Goal: Transaction & Acquisition: Purchase product/service

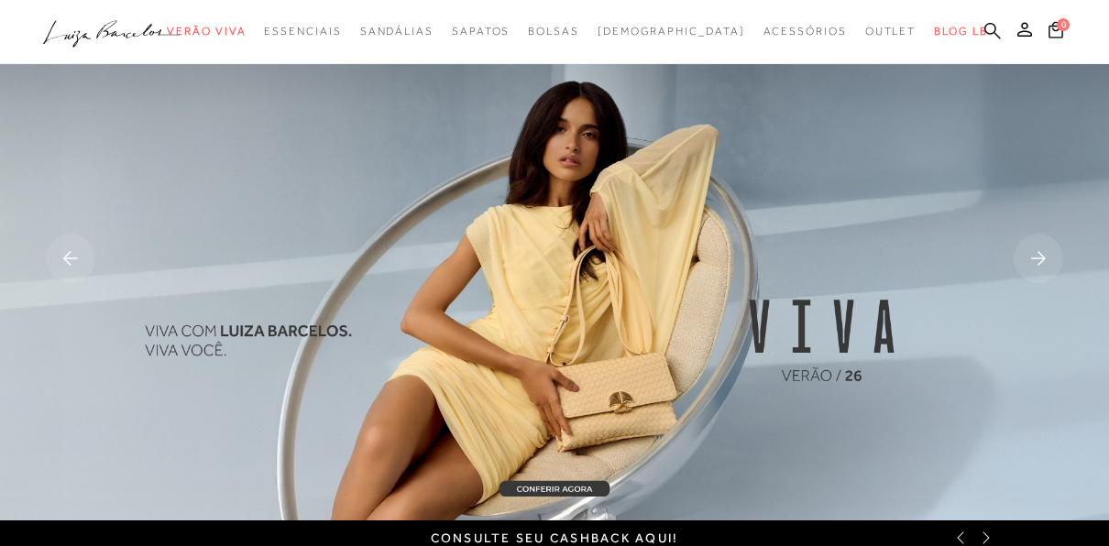
click at [991, 26] on icon at bounding box center [992, 30] width 16 height 17
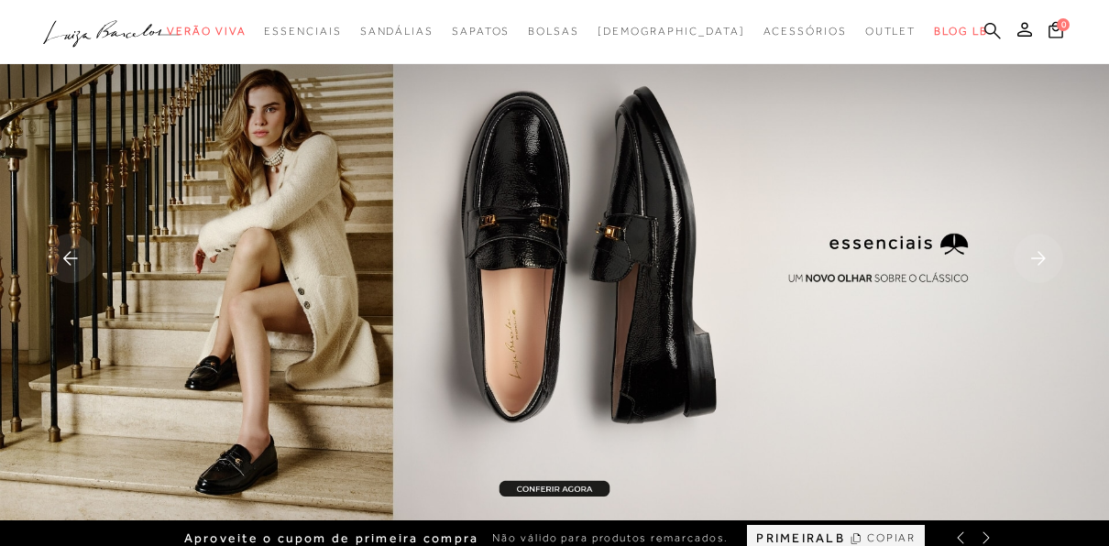
click at [991, 26] on icon at bounding box center [992, 30] width 16 height 17
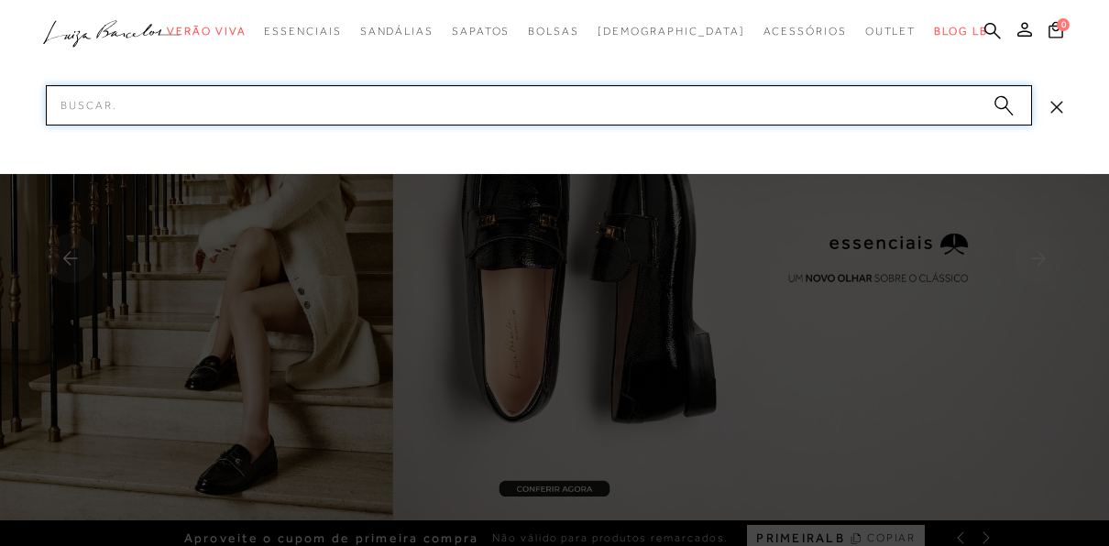
click at [733, 112] on input "Pesquisar" at bounding box center [539, 105] width 986 height 40
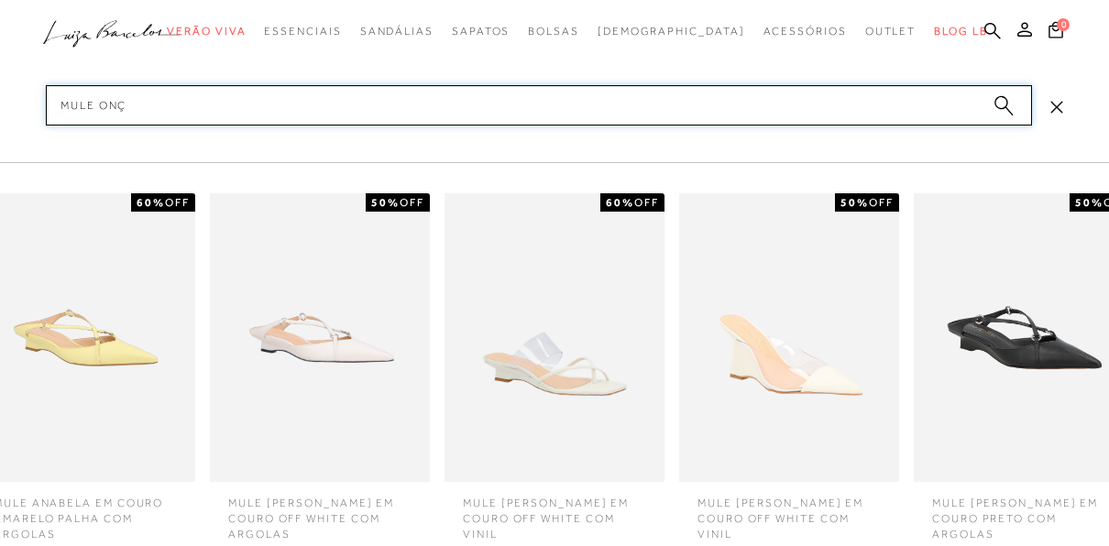
type input "MULE ONÇA"
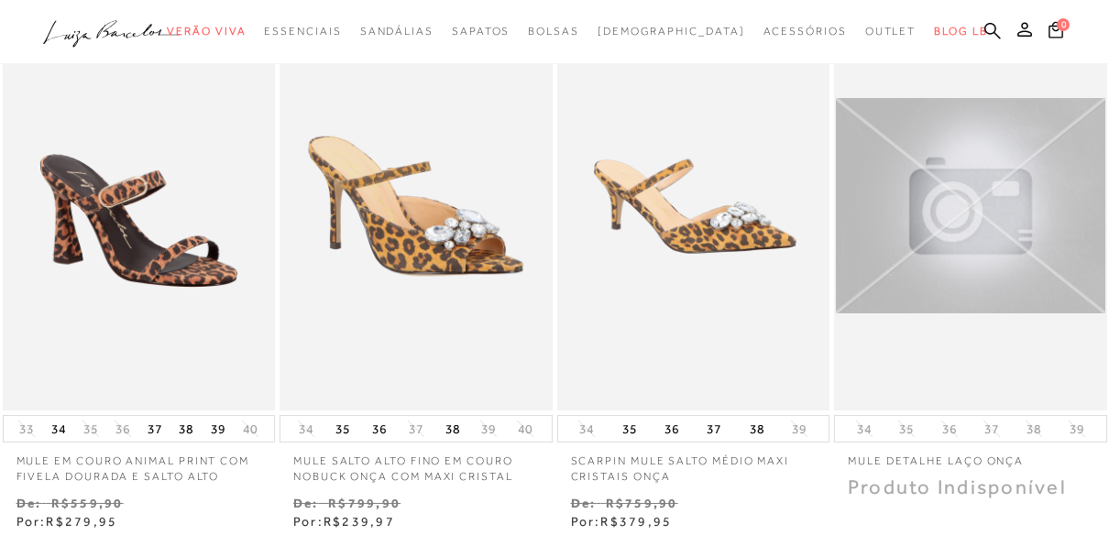
scroll to position [744, 0]
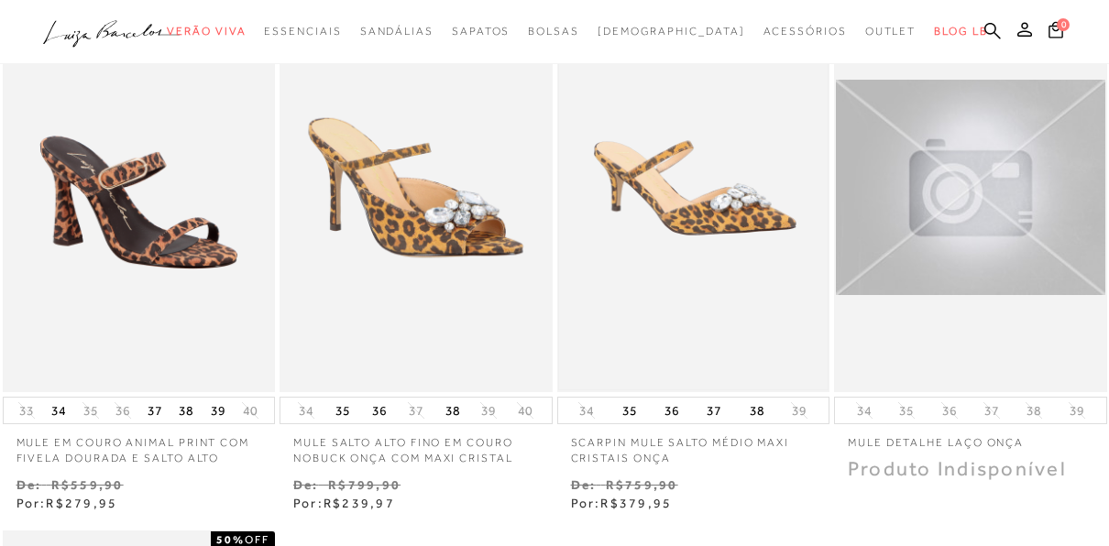
click at [695, 161] on img at bounding box center [693, 187] width 269 height 403
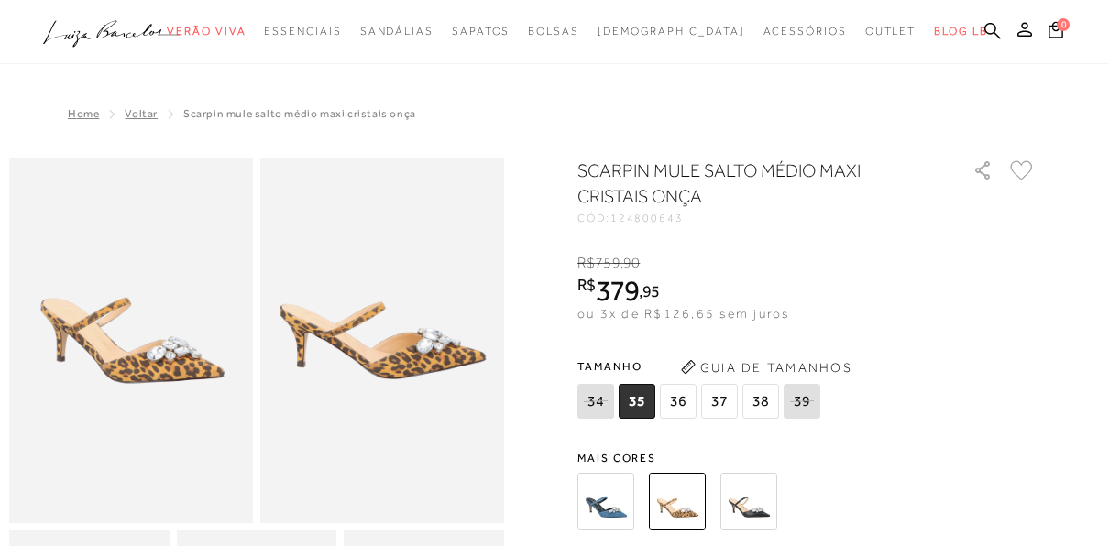
click at [681, 384] on span "36" at bounding box center [678, 401] width 37 height 35
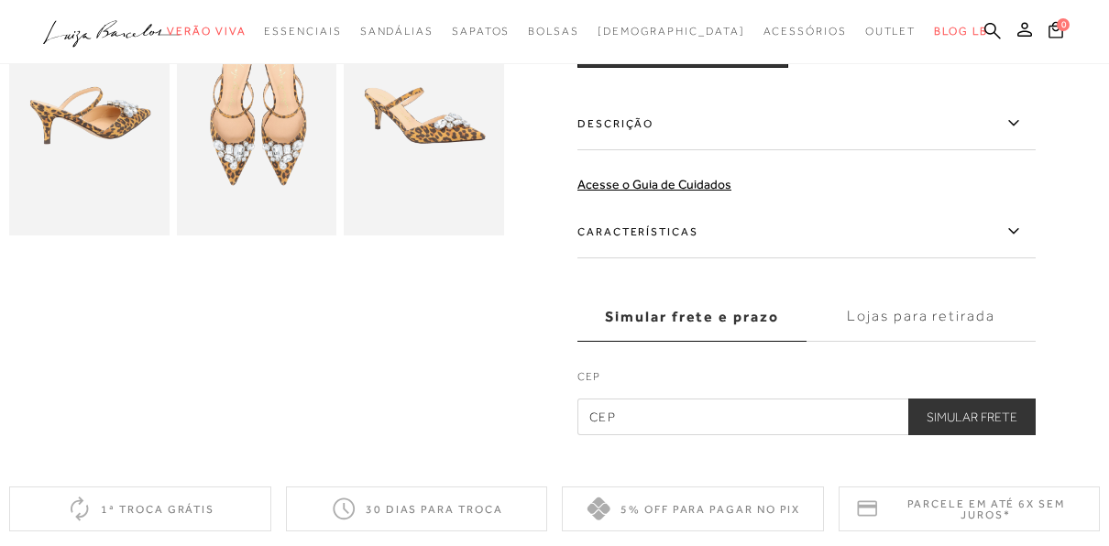
scroll to position [574, 0]
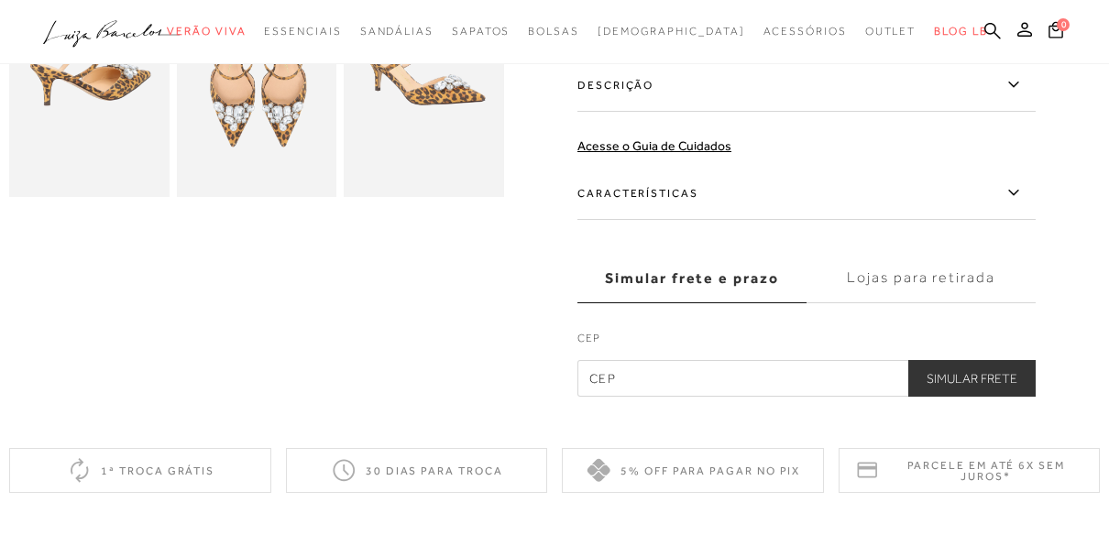
click at [670, 360] on input "text" at bounding box center [806, 378] width 458 height 37
type input "12031-300"
click at [970, 360] on button "Simular Frete" at bounding box center [971, 378] width 127 height 37
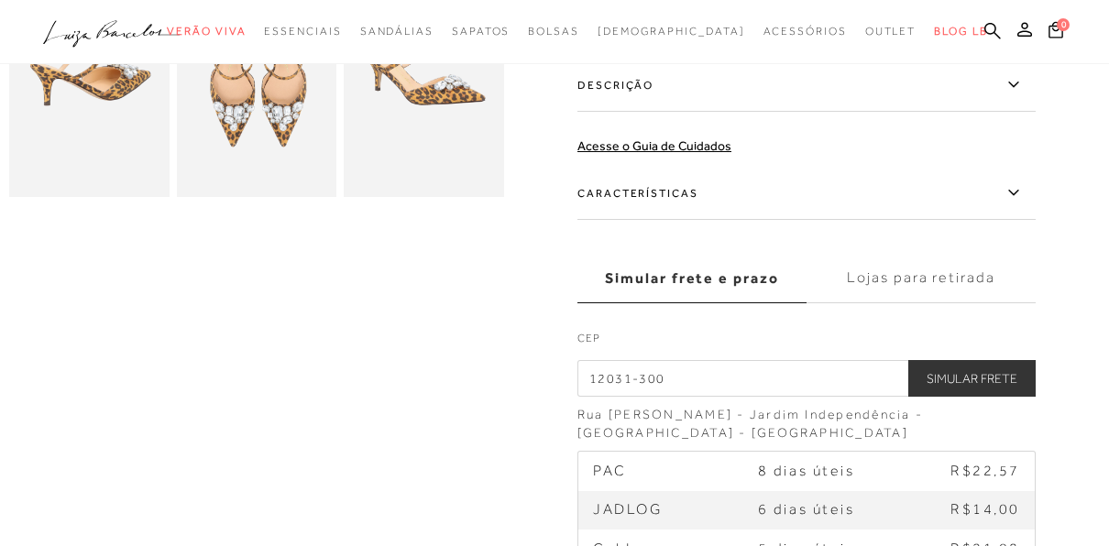
click at [925, 254] on label "Lojas para retirada" at bounding box center [921, 278] width 229 height 49
click at [0, 0] on input "Lojas para retirada" at bounding box center [0, 0] width 0 height 0
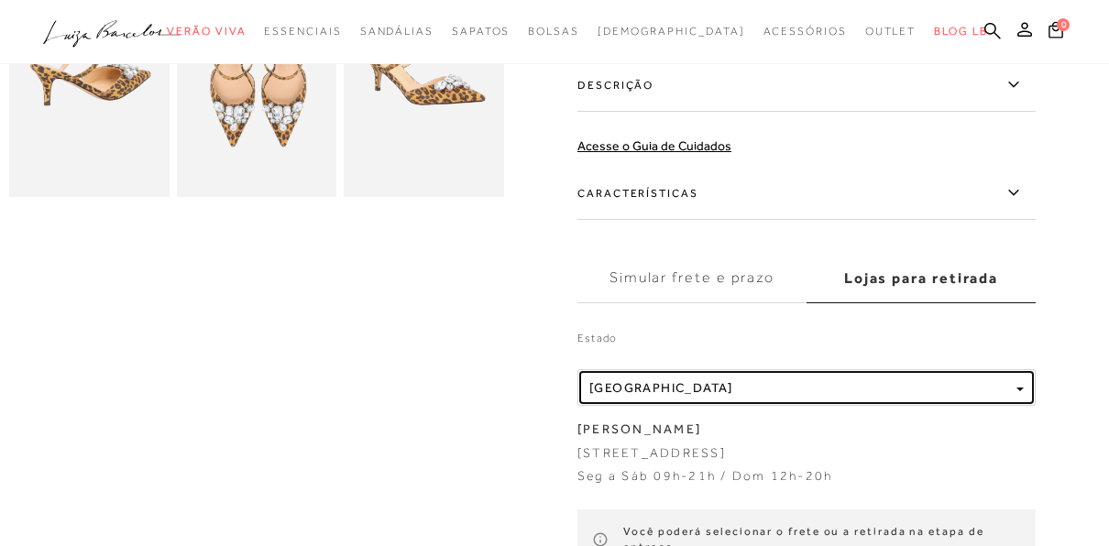
click at [1016, 374] on button "Localidade [GEOGRAPHIC_DATA]" at bounding box center [806, 387] width 458 height 37
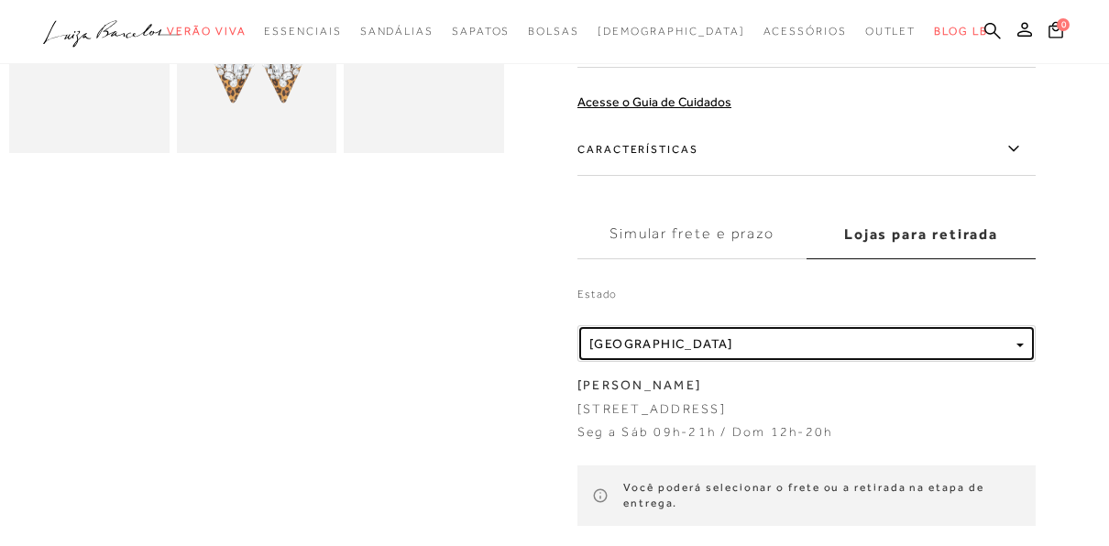
scroll to position [613, 0]
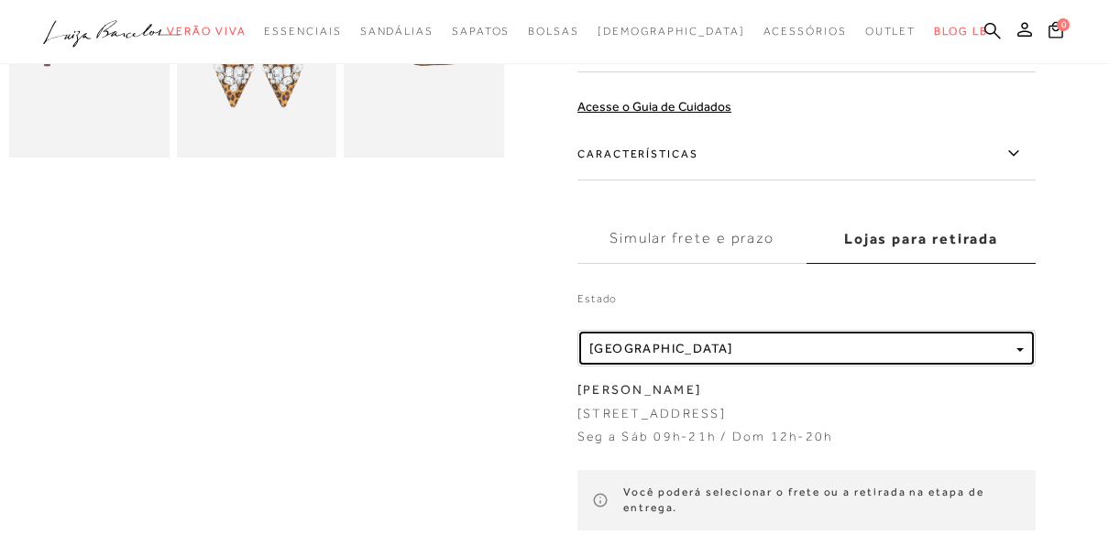
click at [1013, 330] on button "Localidade [GEOGRAPHIC_DATA]" at bounding box center [806, 348] width 458 height 37
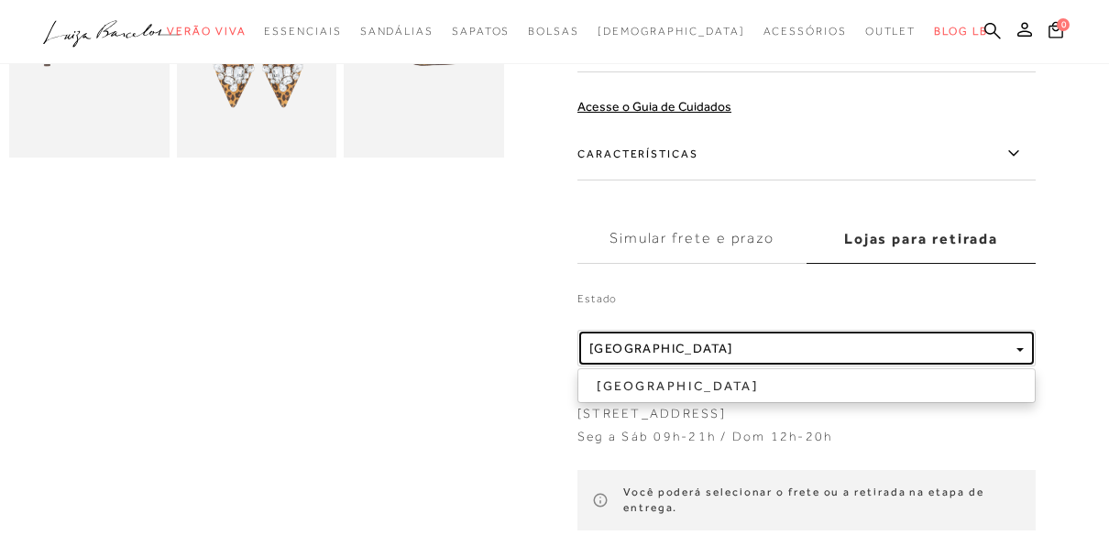
click at [1013, 330] on button "Localidade [GEOGRAPHIC_DATA]" at bounding box center [806, 348] width 458 height 37
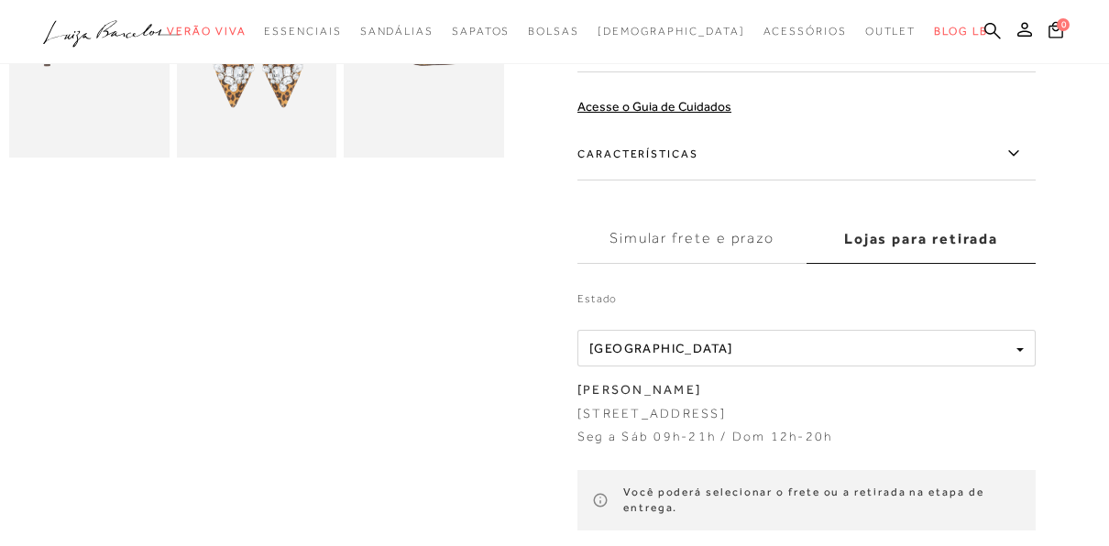
click at [686, 229] on label "Simular frete e prazo" at bounding box center [691, 238] width 229 height 49
click at [0, 0] on input "Simular frete e prazo" at bounding box center [0, 0] width 0 height 0
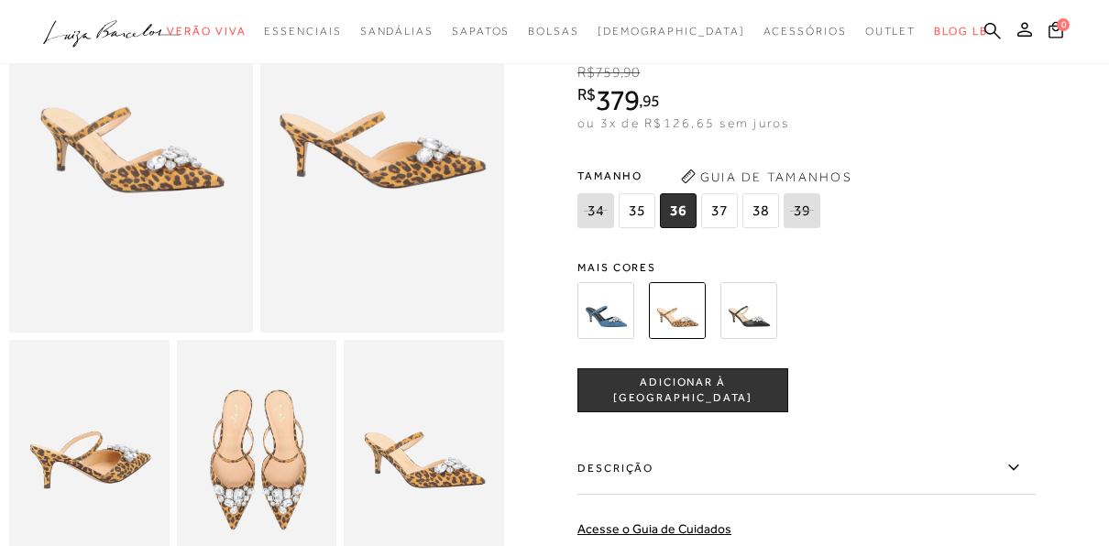
scroll to position [193, 0]
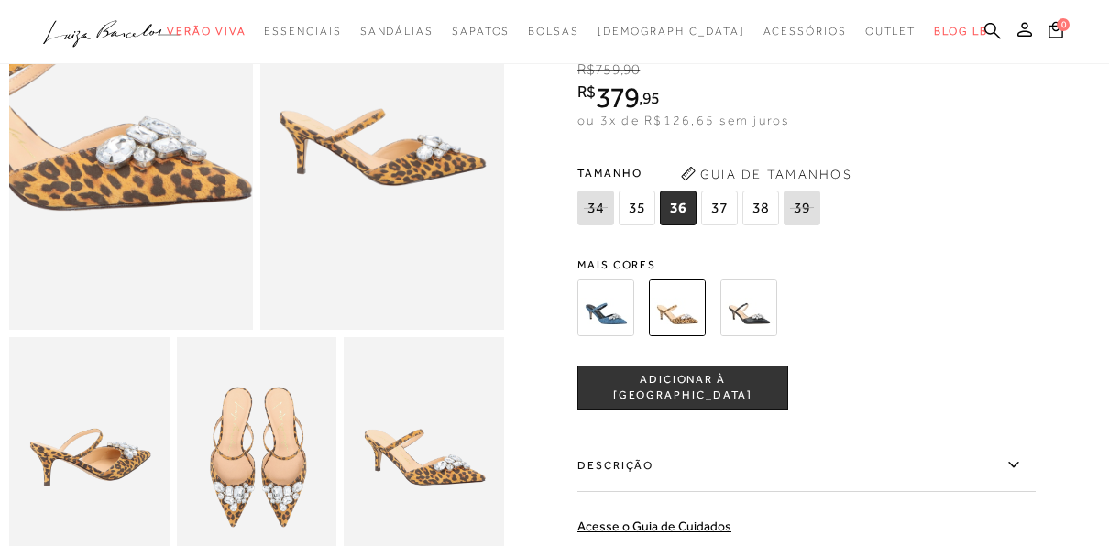
click at [195, 148] on img at bounding box center [65, 124] width 488 height 731
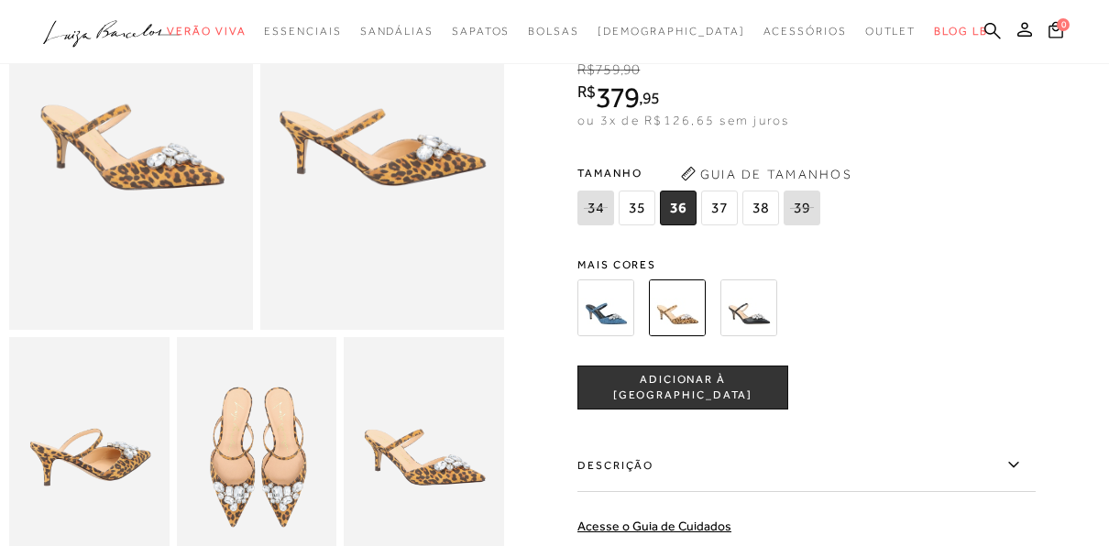
click at [380, 132] on img at bounding box center [382, 147] width 244 height 366
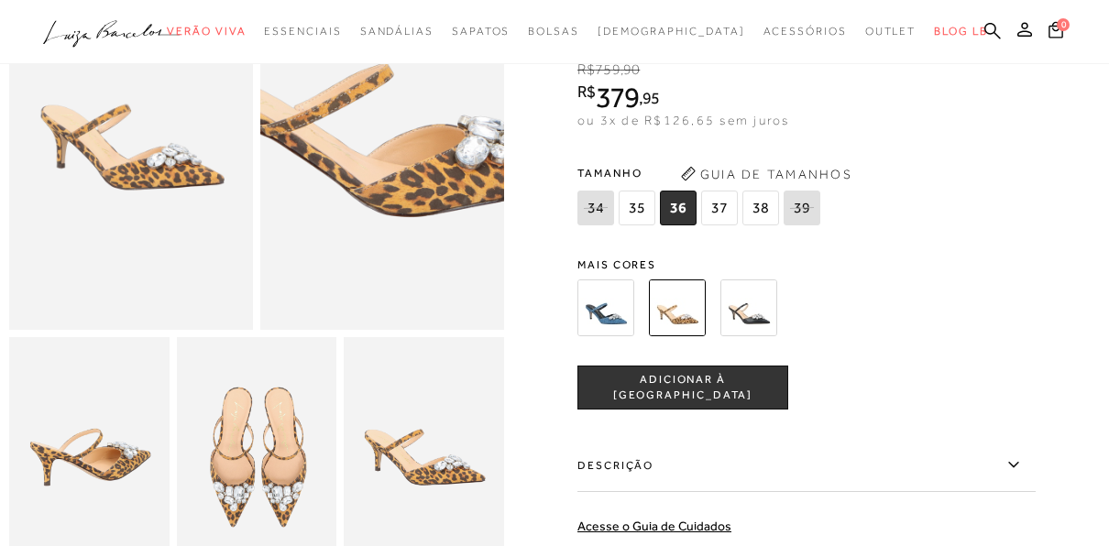
click at [380, 132] on img at bounding box center [388, 140] width 488 height 731
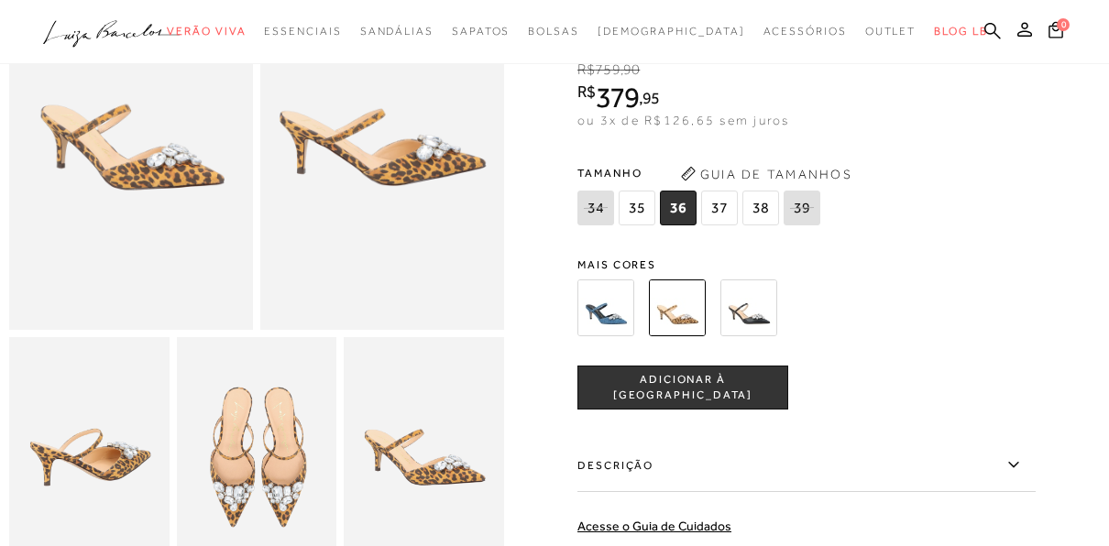
scroll to position [0, 0]
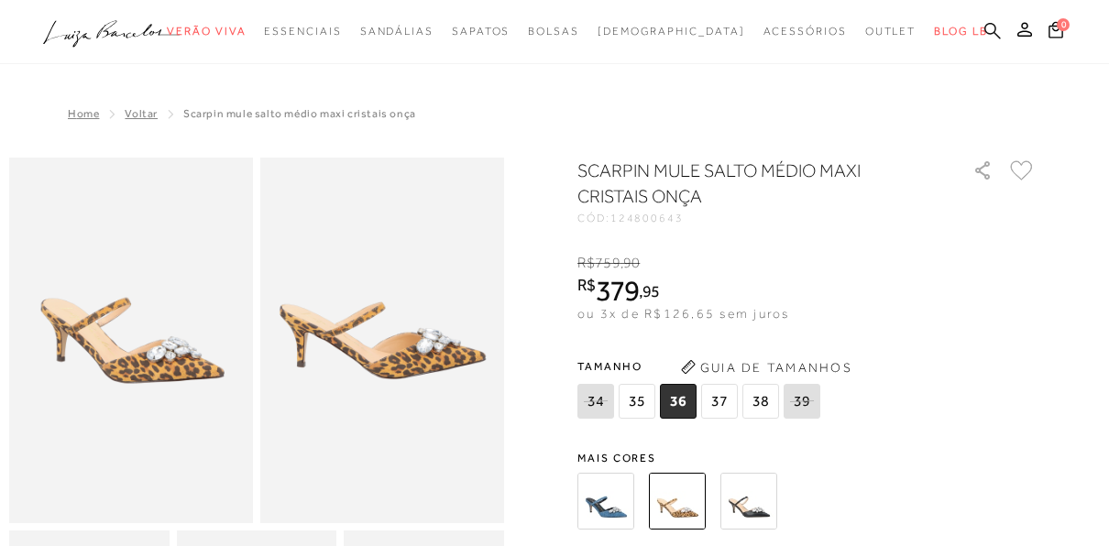
click at [990, 38] on icon at bounding box center [992, 30] width 16 height 17
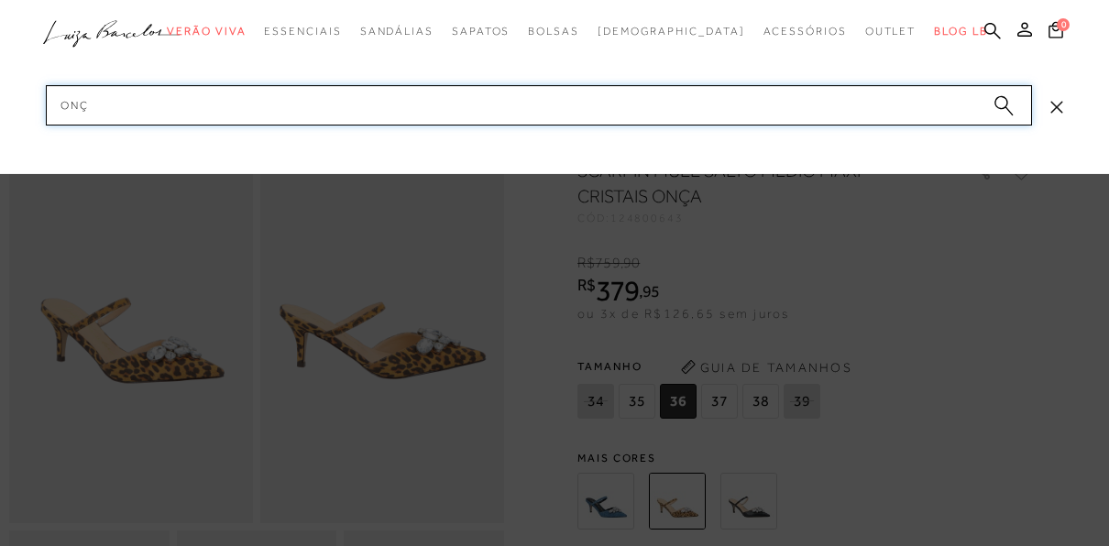
type input "ONÇA"
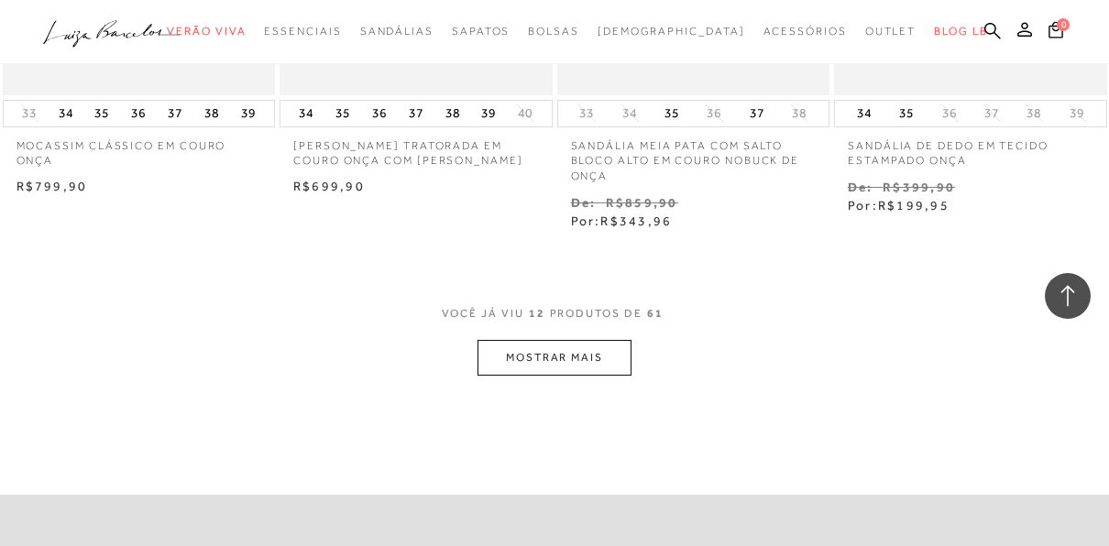
scroll to position [1611, 0]
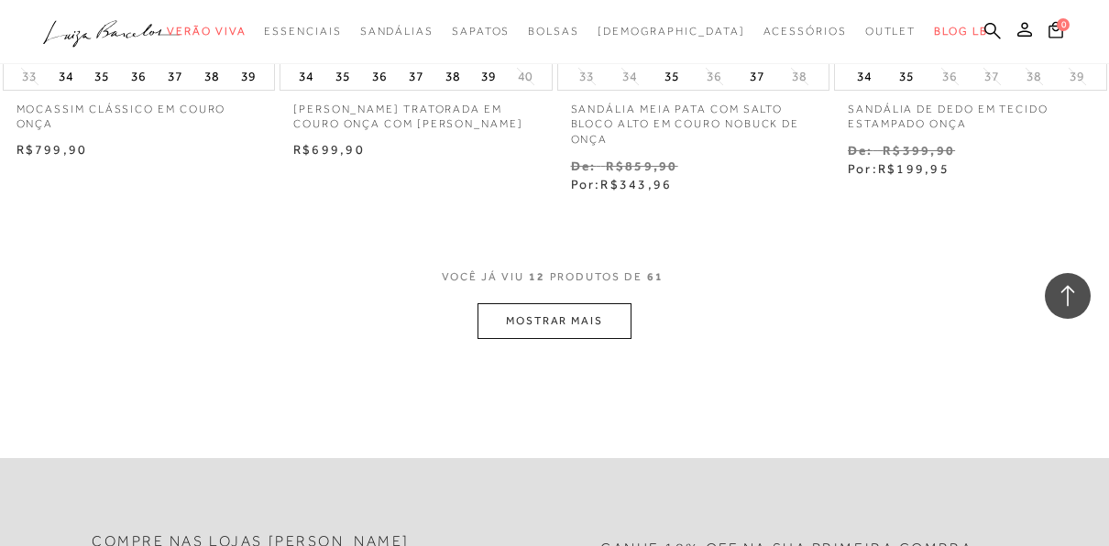
click at [544, 312] on button "MOSTRAR MAIS" at bounding box center [555, 321] width 154 height 36
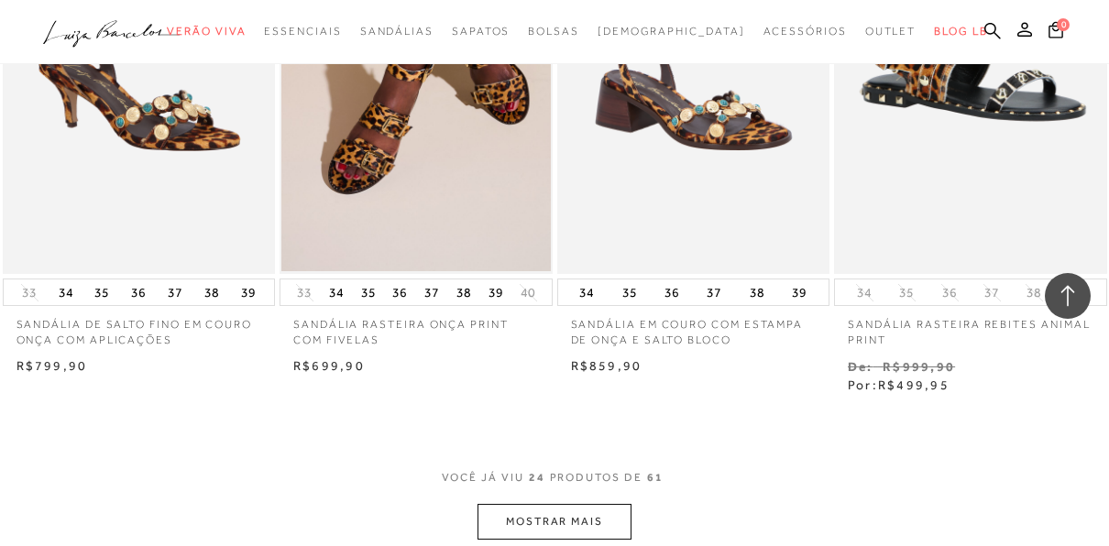
scroll to position [3349, 0]
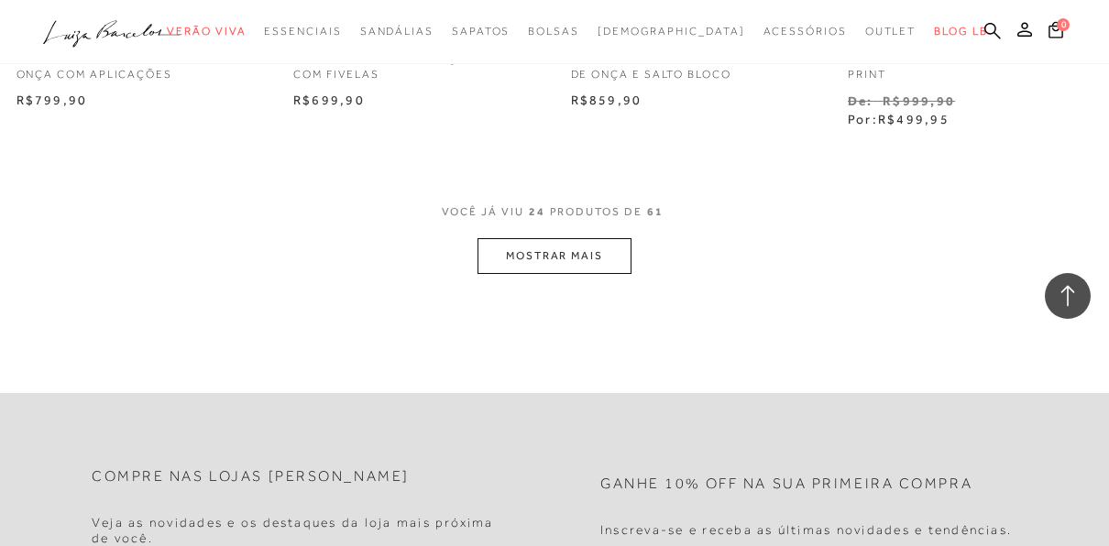
click at [586, 249] on button "MOSTRAR MAIS" at bounding box center [555, 256] width 154 height 36
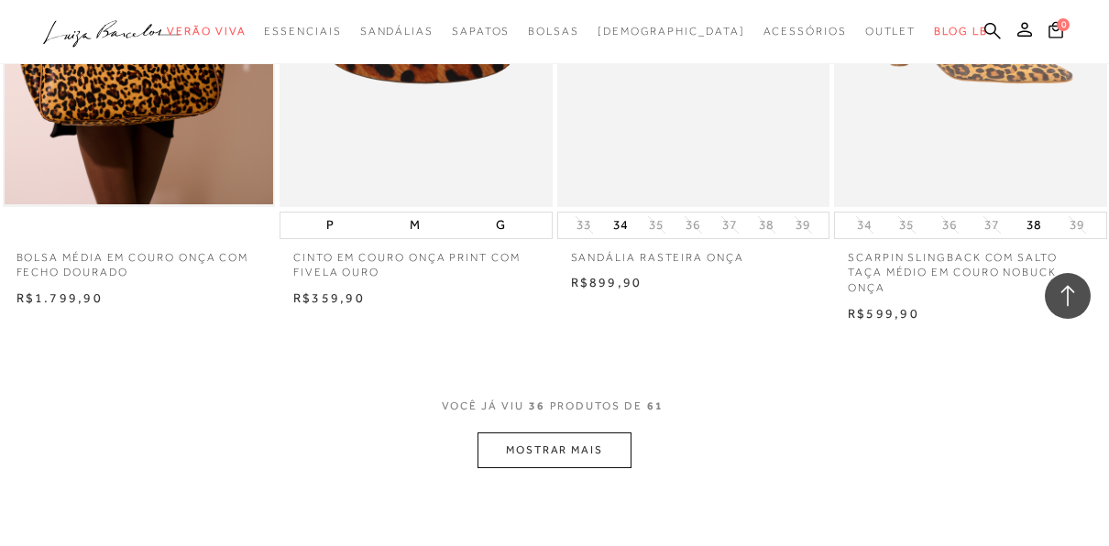
scroll to position [4842, 0]
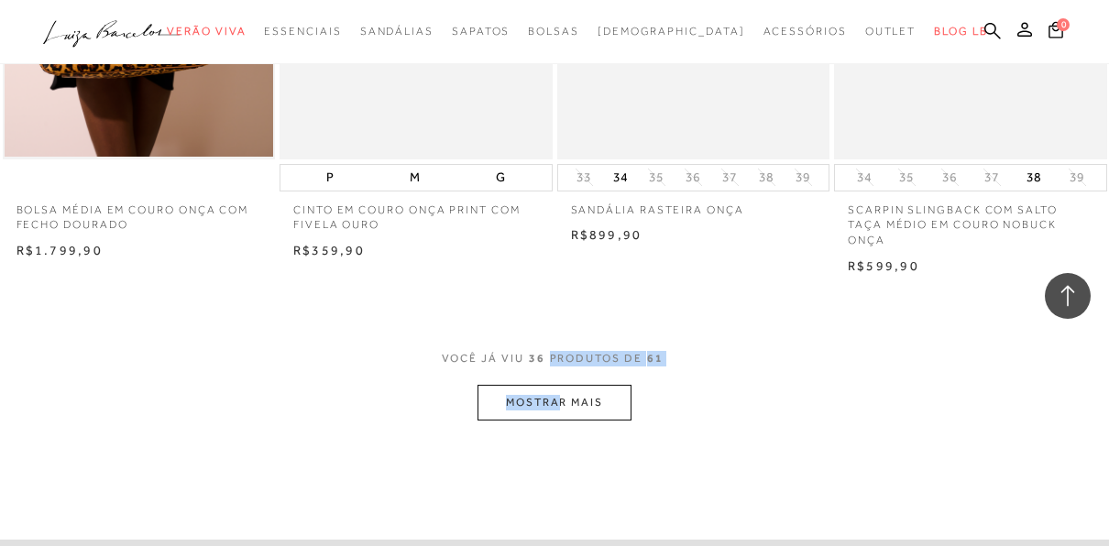
drag, startPoint x: 553, startPoint y: 381, endPoint x: 559, endPoint y: 396, distance: 16.0
click at [559, 396] on div "VOCê JÁ VIU 36 PRODUTOS DE 61 MOSTRAR MAIS" at bounding box center [554, 386] width 1109 height 70
click at [559, 396] on button "MOSTRAR MAIS" at bounding box center [555, 403] width 154 height 36
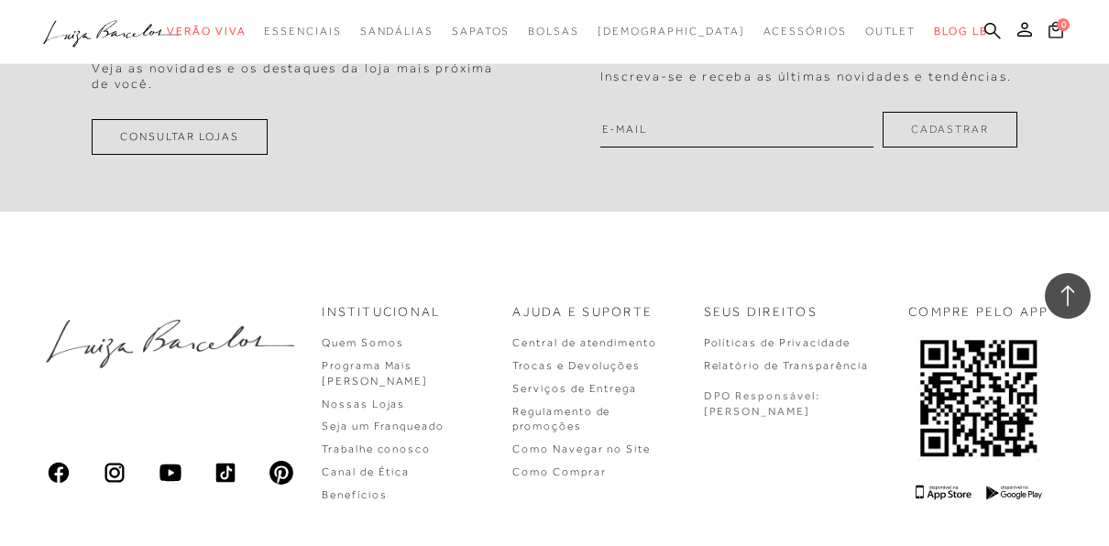
scroll to position [7126, 0]
